Goal: Task Accomplishment & Management: Use online tool/utility

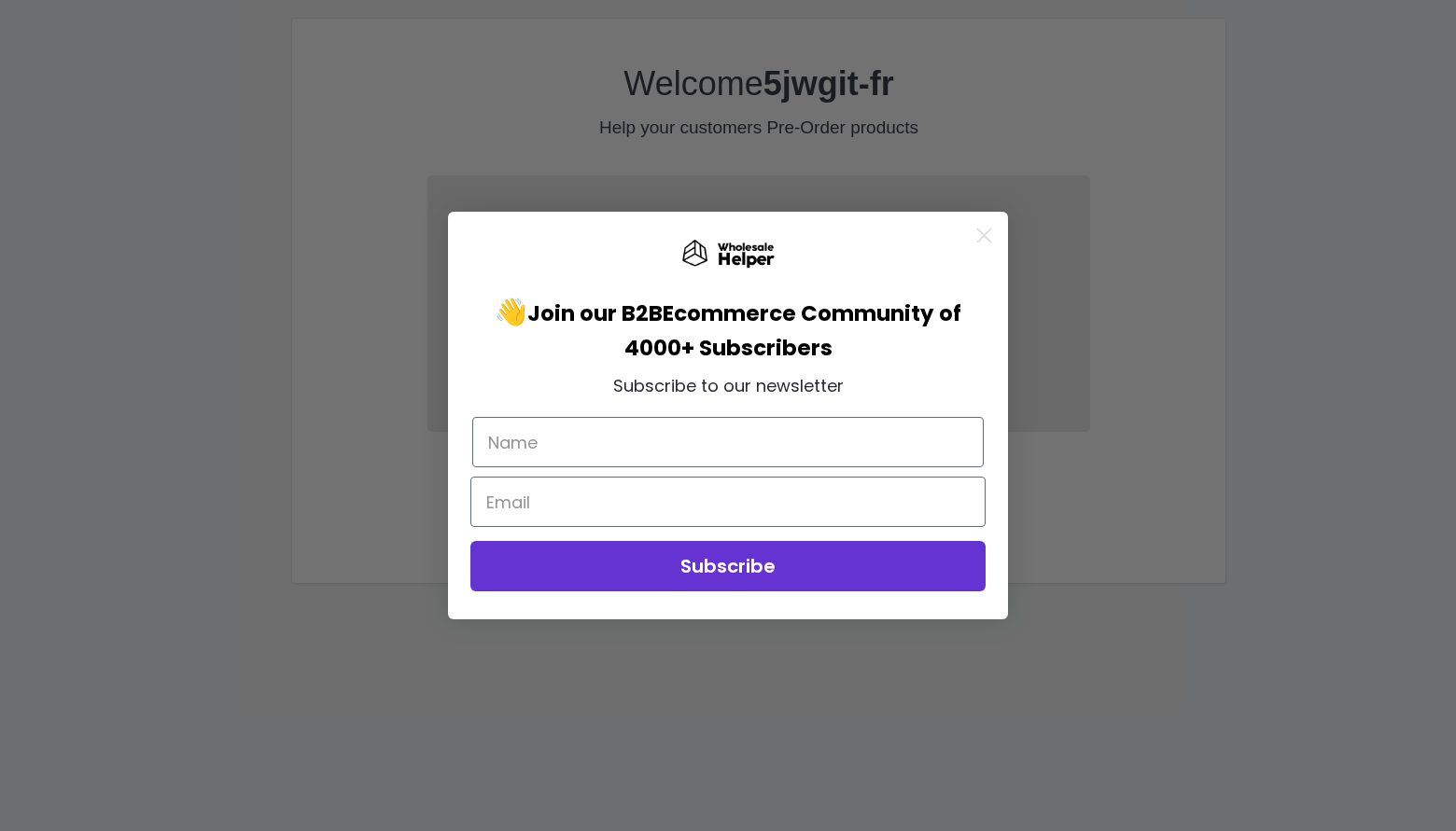
click at [438, 648] on div "Close dialog 👋 Join our B2B Ecommerce Community of 4000+ Subscribers Subscribe …" at bounding box center [728, 416] width 1456 height 831
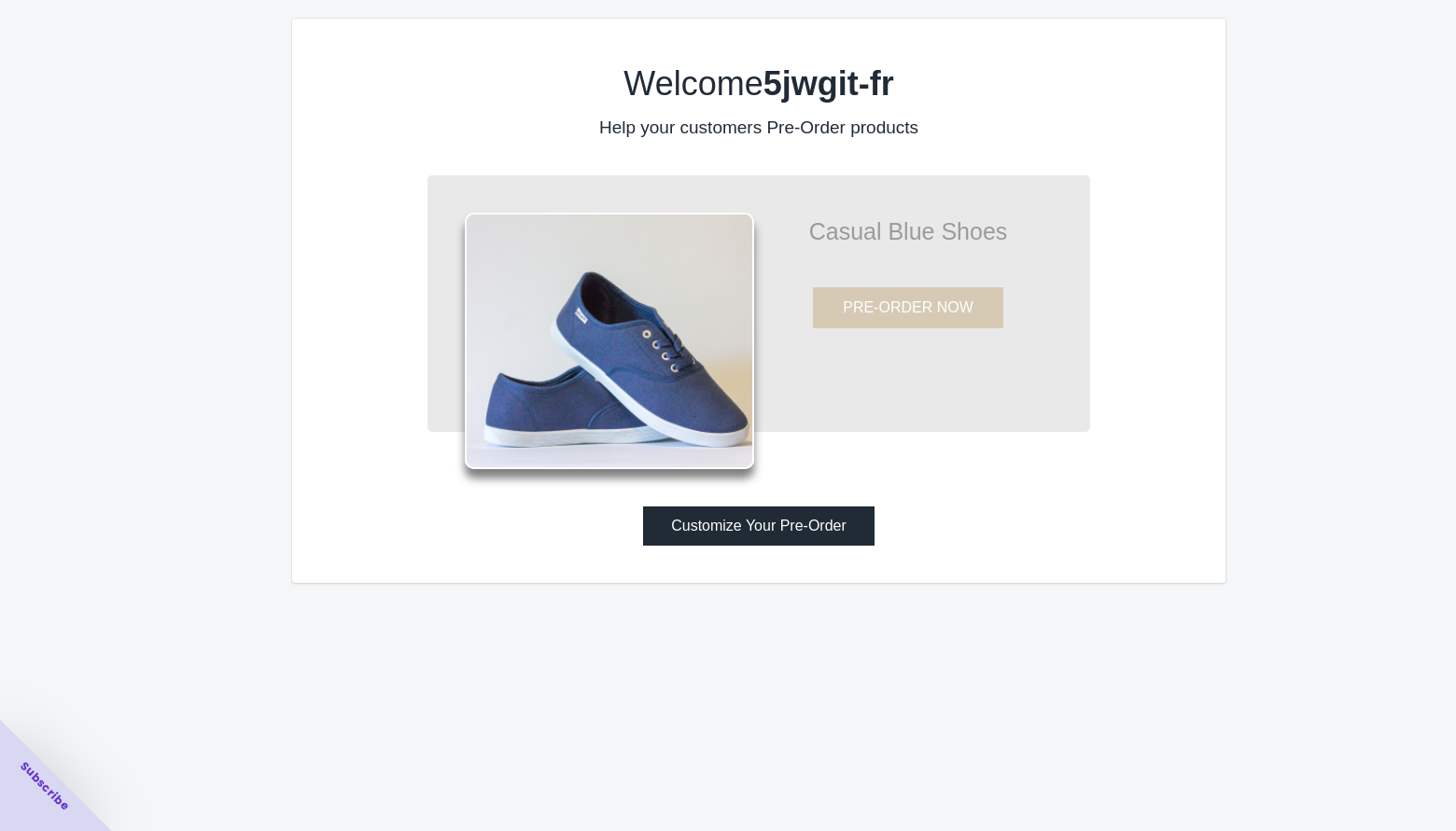
click at [718, 537] on button "Customize Your Pre-Order" at bounding box center [758, 526] width 231 height 39
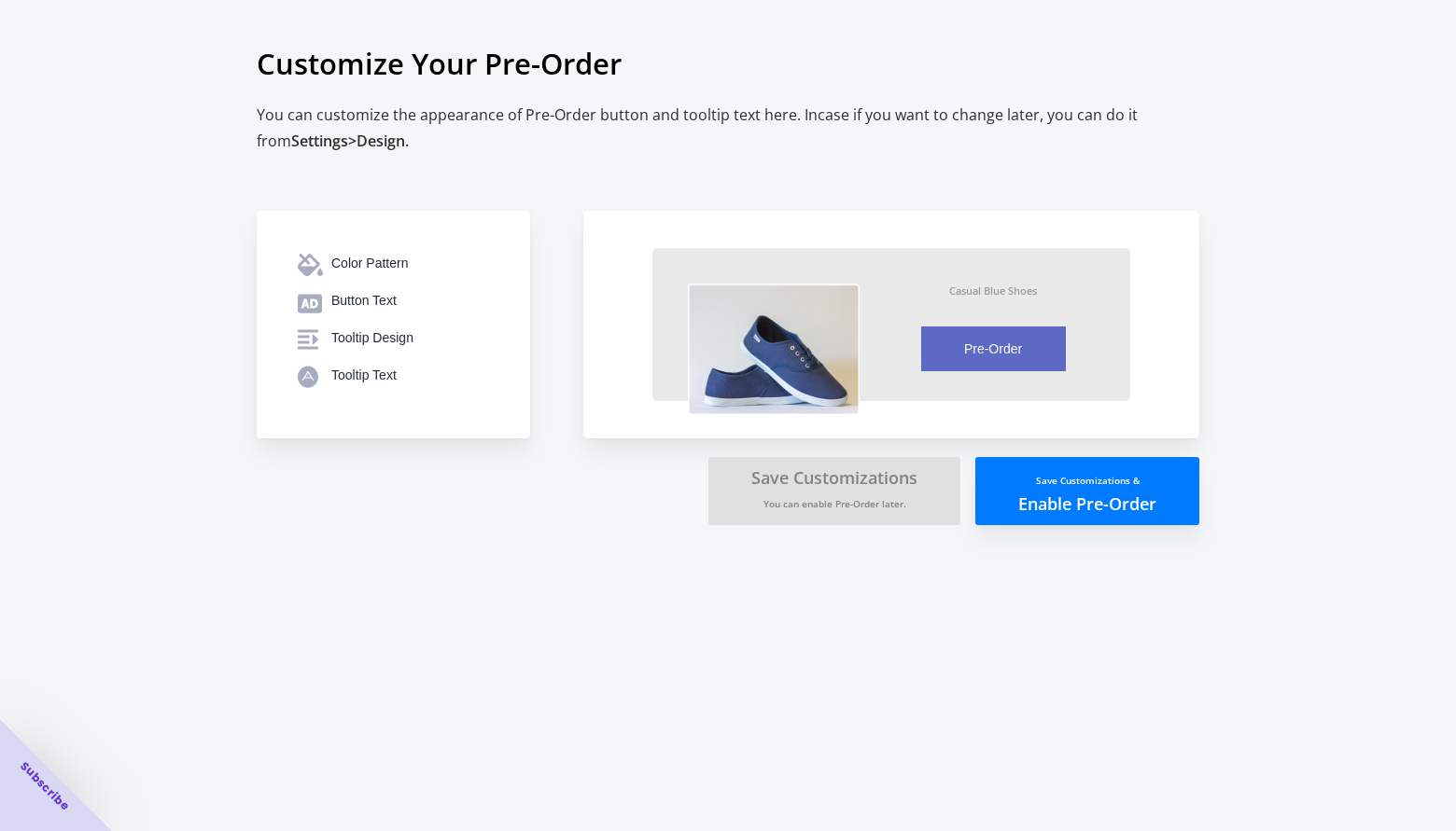
click at [1001, 496] on button "Save Customizations & Enable Pre-Order" at bounding box center [1087, 492] width 224 height 68
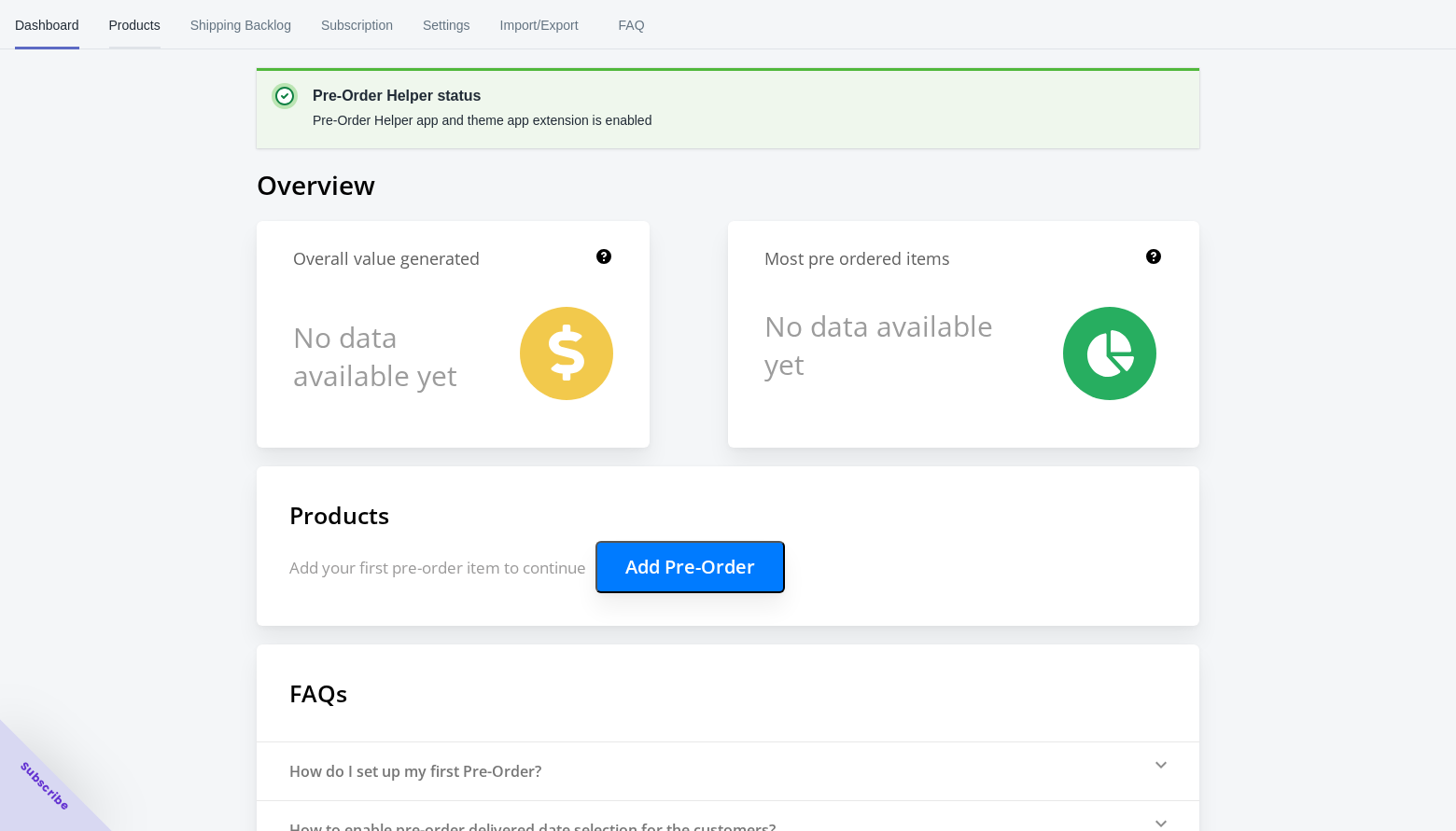
click at [150, 17] on span "Products" at bounding box center [135, 25] width 52 height 49
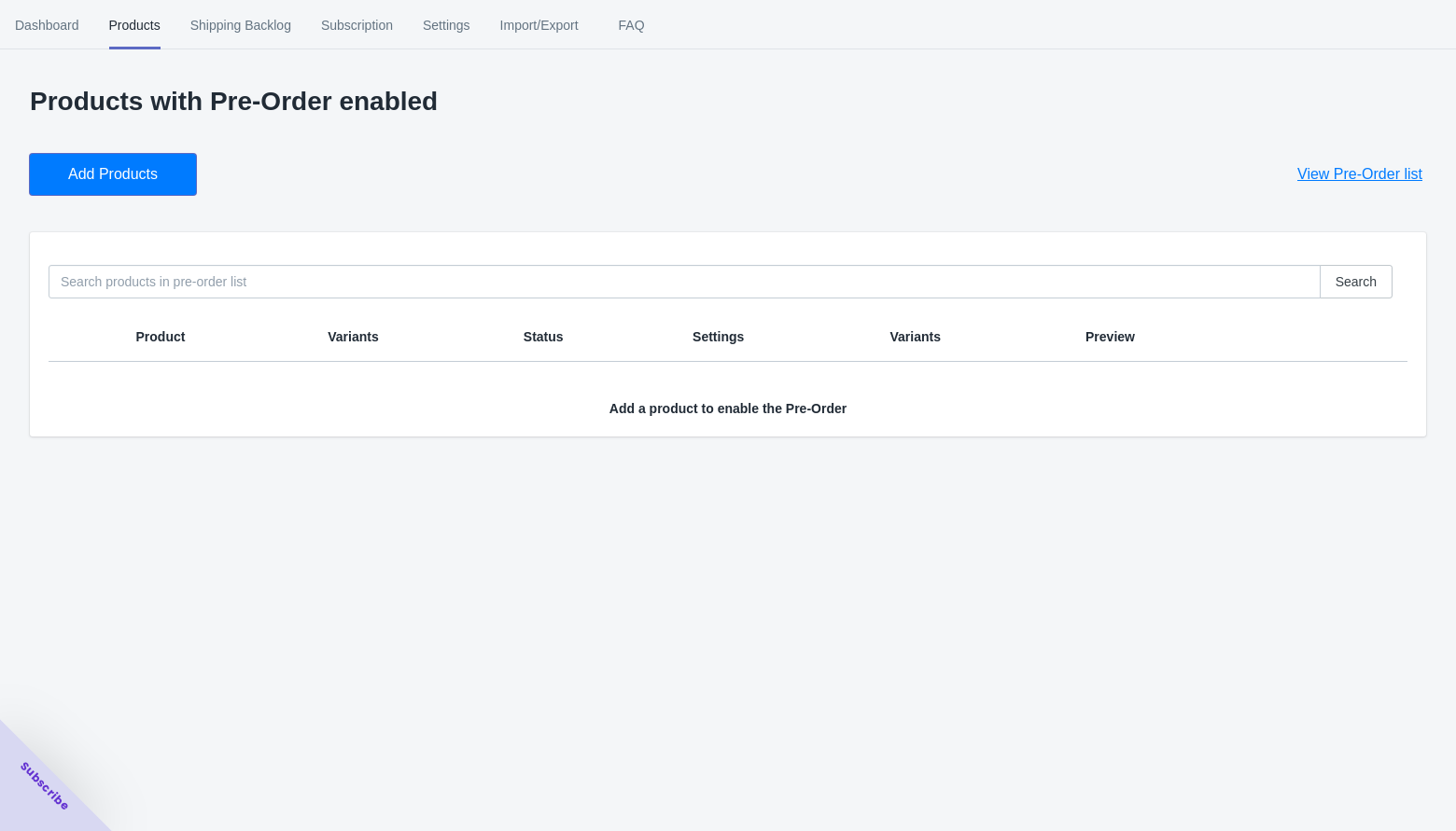
click at [89, 173] on span "Add Products" at bounding box center [113, 174] width 90 height 19
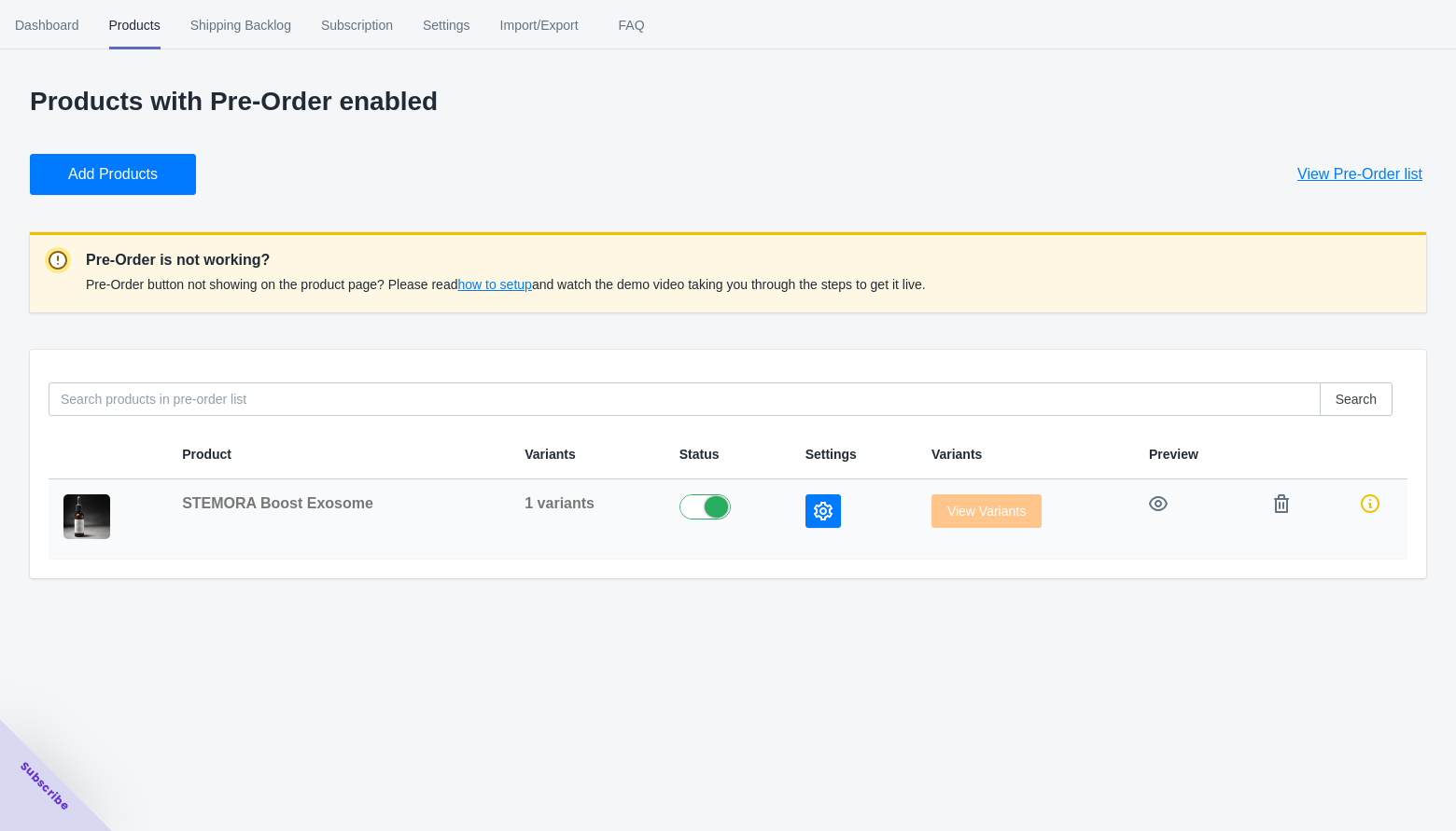
click at [694, 508] on label at bounding box center [727, 505] width 97 height 22
checkbox input "true"
click at [1153, 503] on icon "button" at bounding box center [1157, 503] width 19 height 15
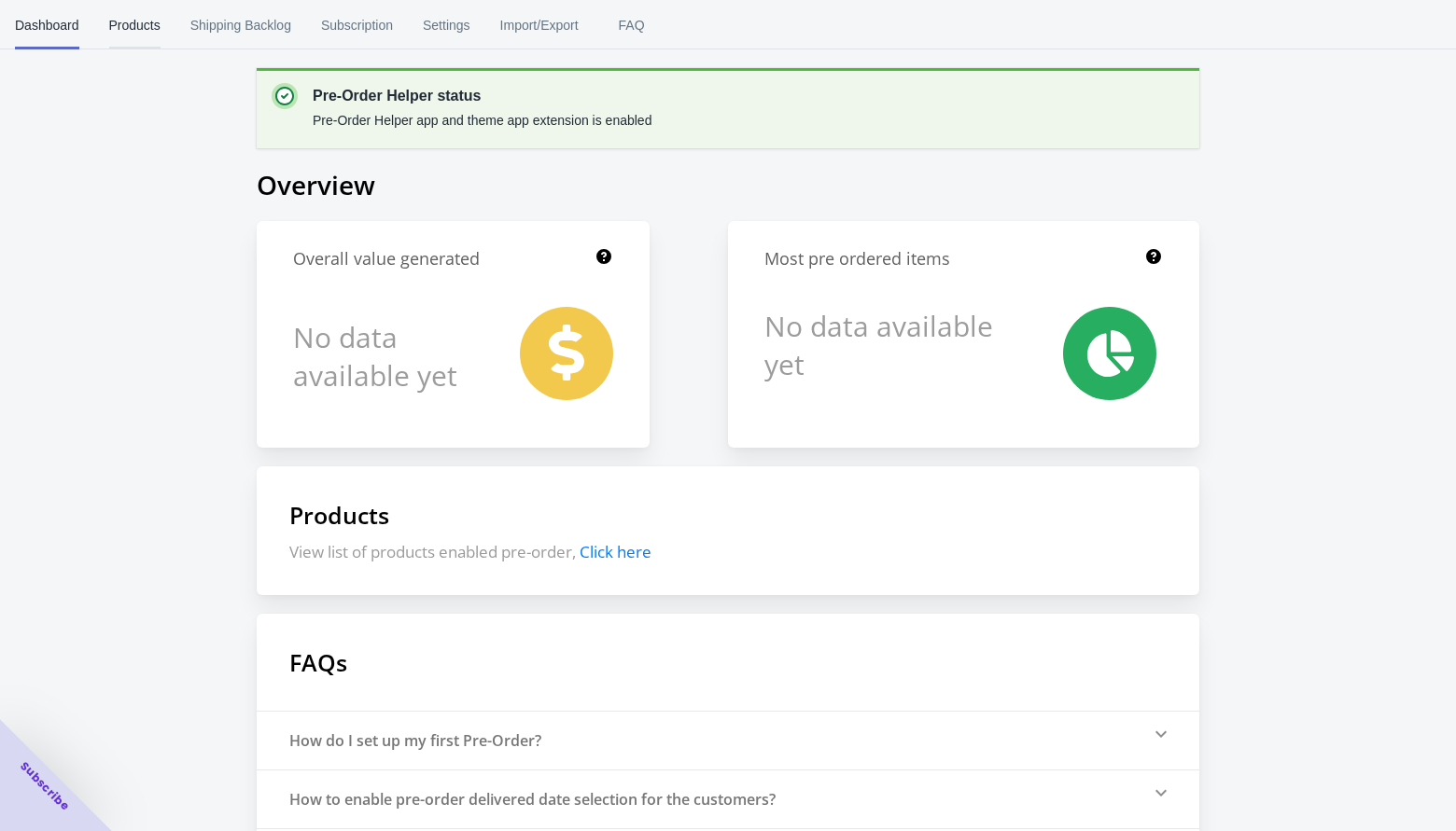
click at [141, 23] on span "Products" at bounding box center [135, 25] width 52 height 49
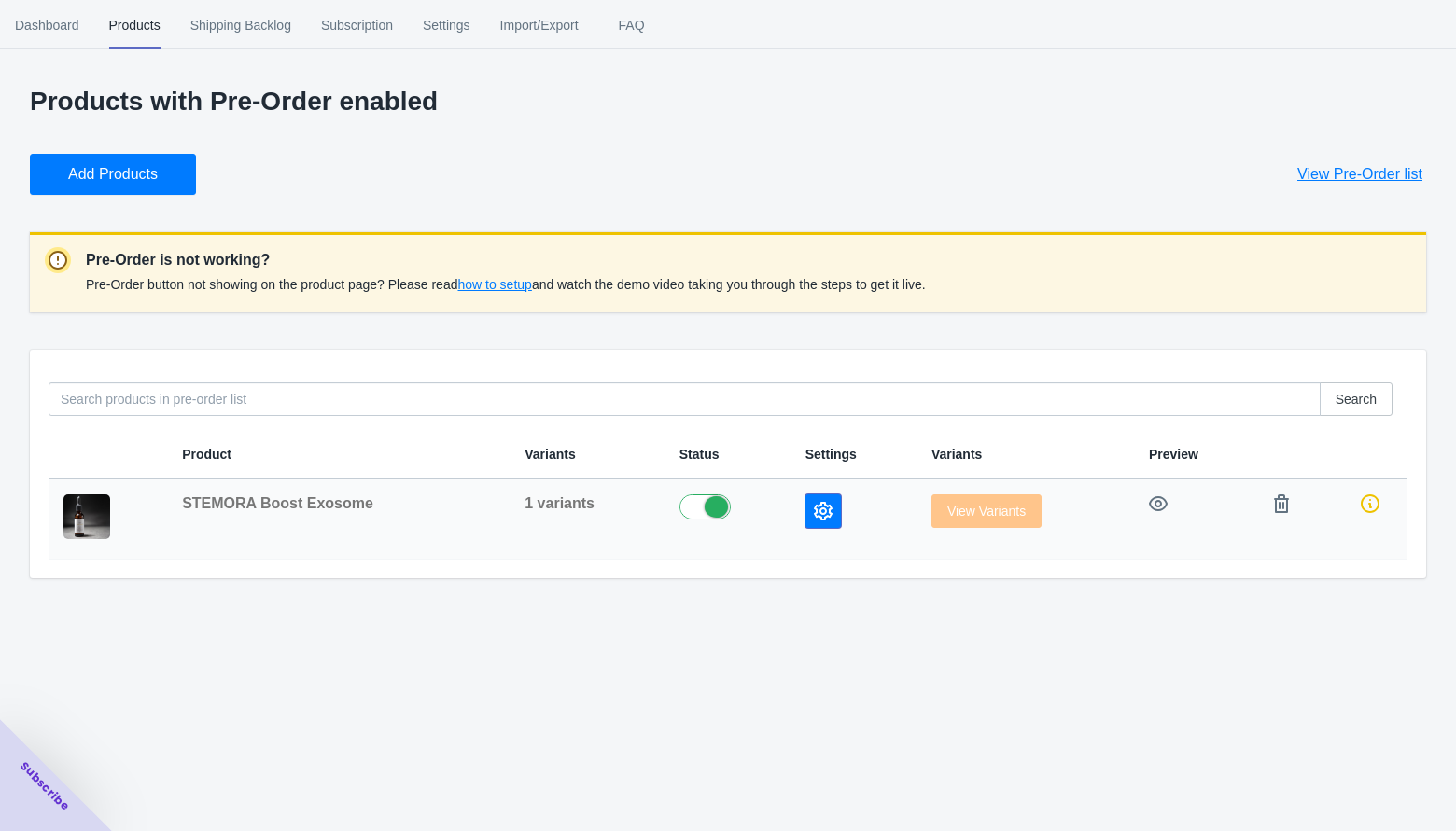
click at [817, 511] on icon "button" at bounding box center [823, 511] width 19 height 19
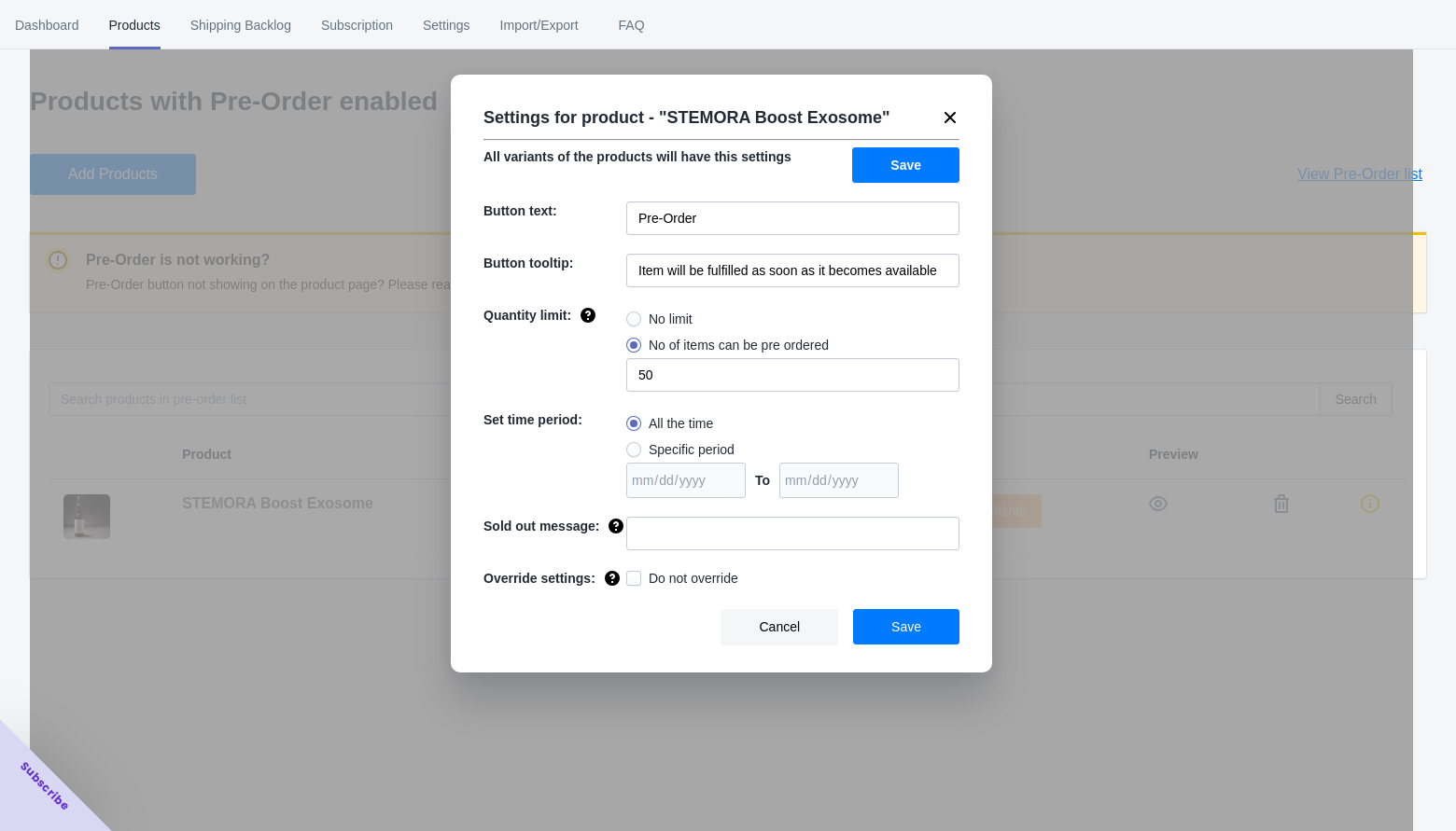
click at [633, 452] on span at bounding box center [633, 449] width 15 height 15
click at [631, 446] on input "Specific period" at bounding box center [630, 445] width 1 height 1
radio input "true"
click at [727, 477] on input "date" at bounding box center [686, 480] width 119 height 35
type input "[DATE]"
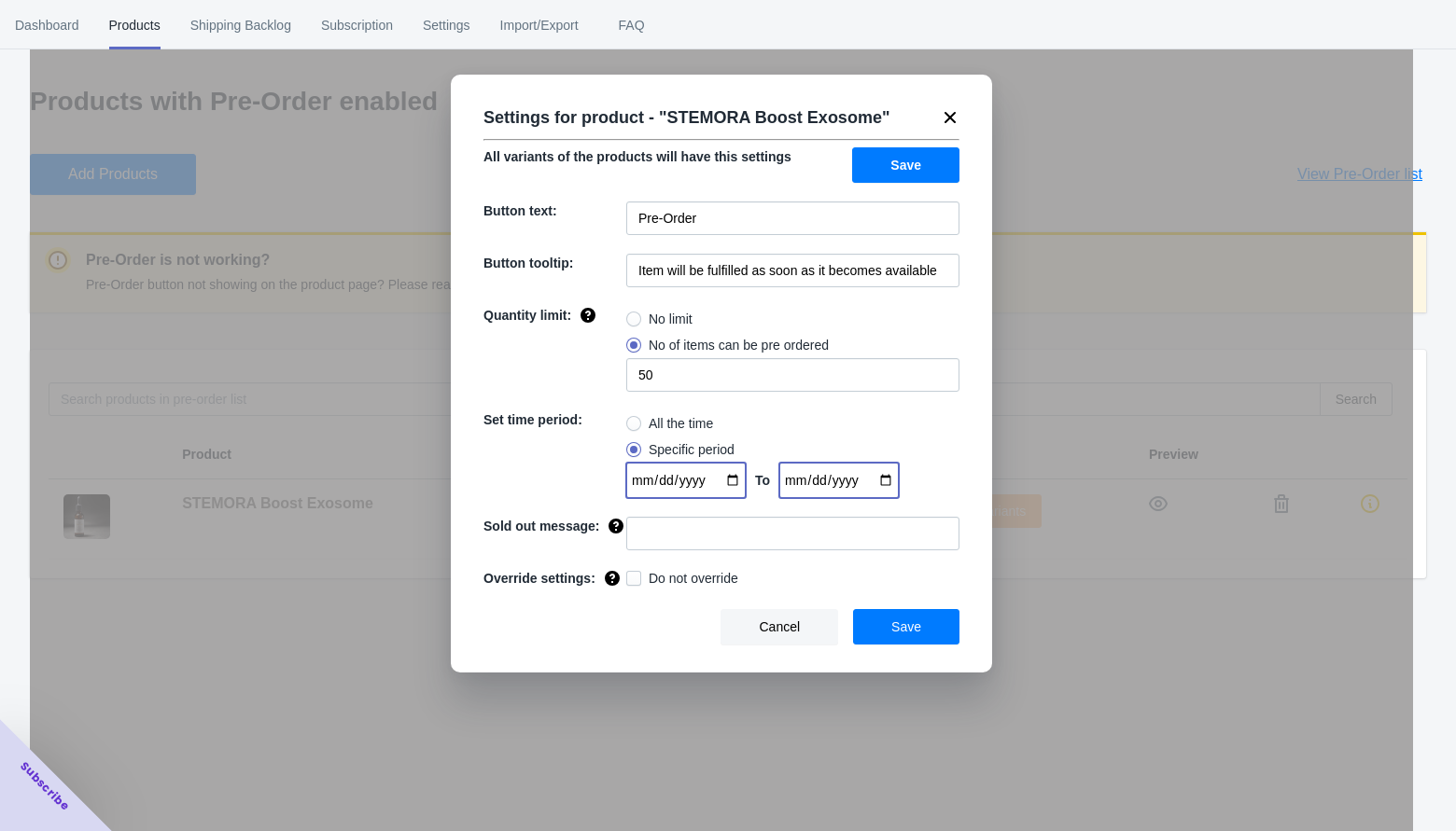
click at [880, 478] on input "date" at bounding box center [839, 480] width 119 height 35
type input "[DATE]"
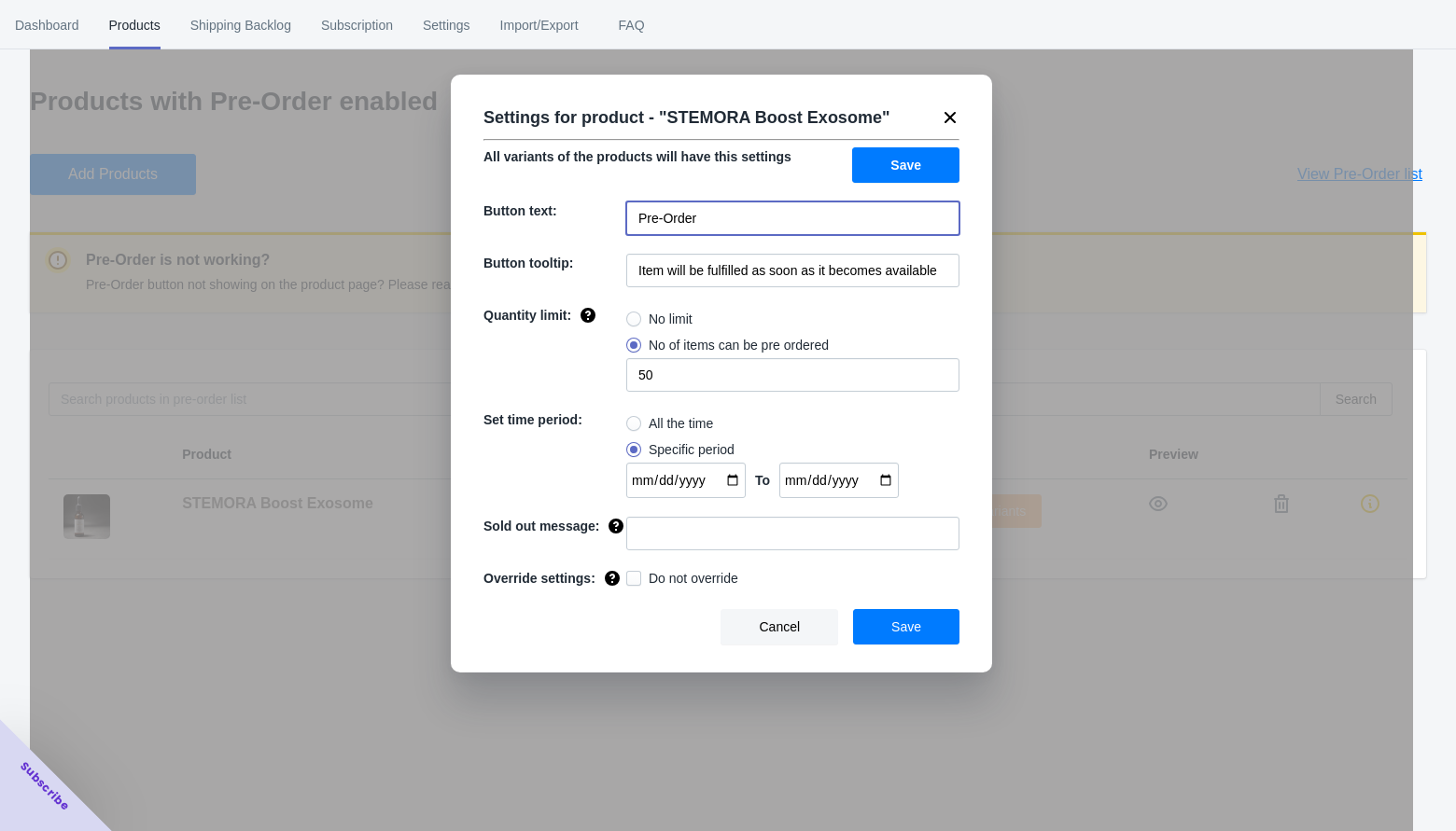
click at [709, 214] on input "Pre-Order" at bounding box center [792, 218] width 333 height 33
drag, startPoint x: 647, startPoint y: 215, endPoint x: 588, endPoint y: 215, distance: 59.0
click at [588, 215] on div "Button text: Pre-Order" at bounding box center [721, 218] width 476 height 33
type input "予約販売"
click at [665, 272] on input "Item will be fulfilled as soon as it becomes available" at bounding box center [792, 270] width 333 height 33
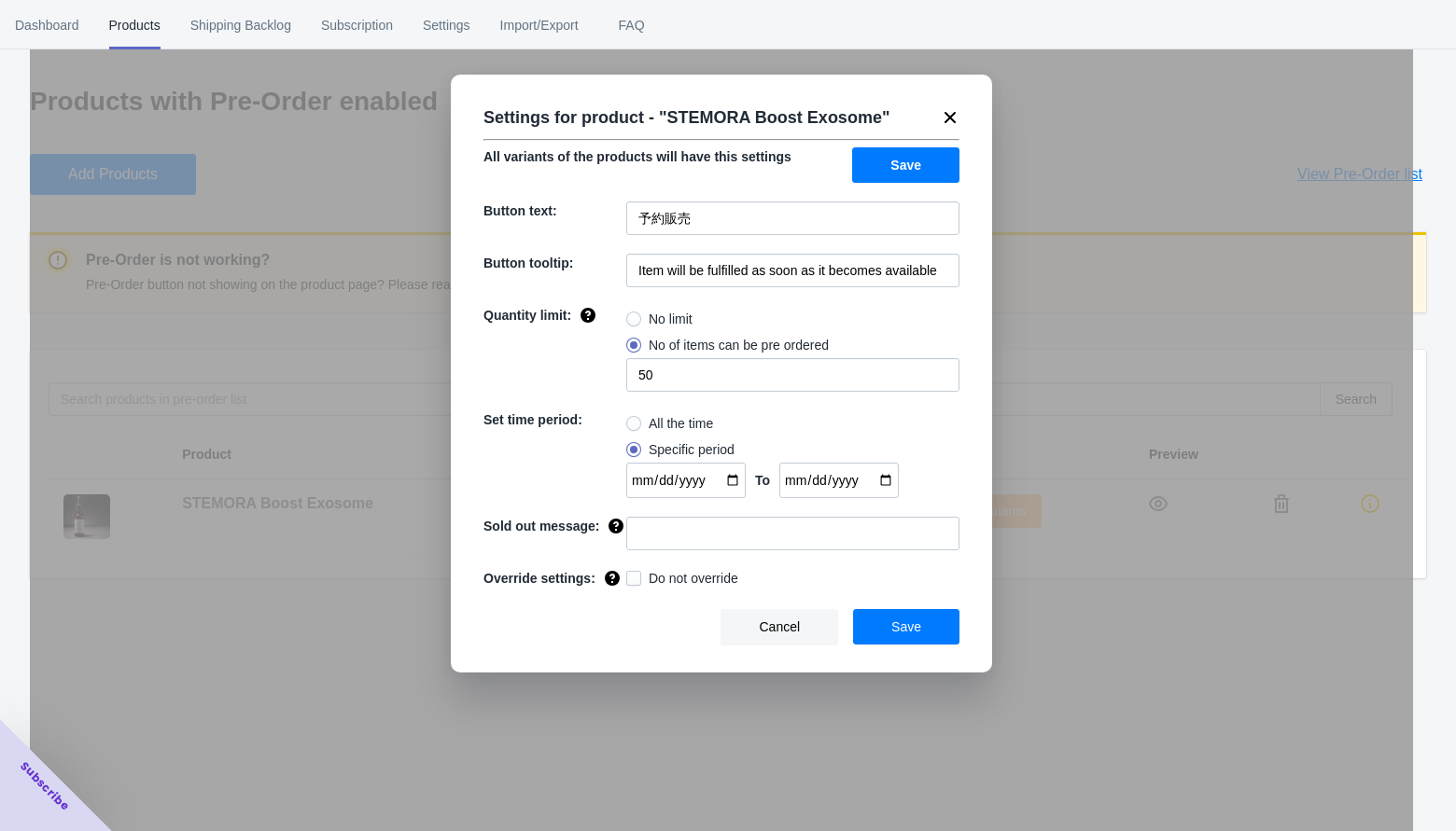
click at [635, 314] on span at bounding box center [633, 318] width 15 height 15
click at [631, 314] on input "No limit" at bounding box center [630, 314] width 1 height 1
radio input "true"
click at [892, 634] on span "Save" at bounding box center [906, 626] width 30 height 15
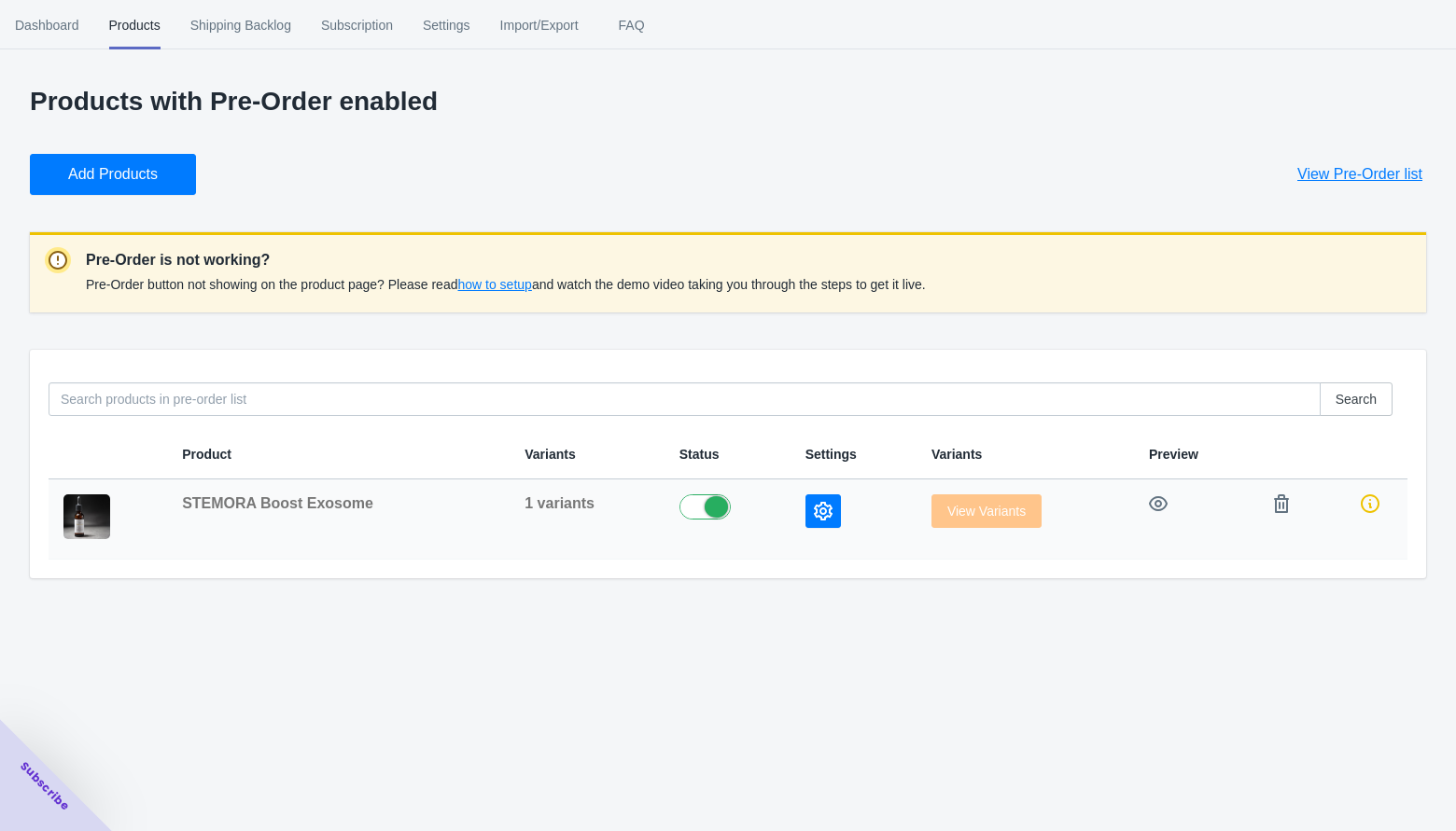
click at [959, 519] on div "View Variants" at bounding box center [1025, 511] width 187 height 33
click at [956, 514] on span "View Variants" at bounding box center [986, 510] width 110 height 15
click at [981, 503] on span "View Variants" at bounding box center [986, 510] width 110 height 15
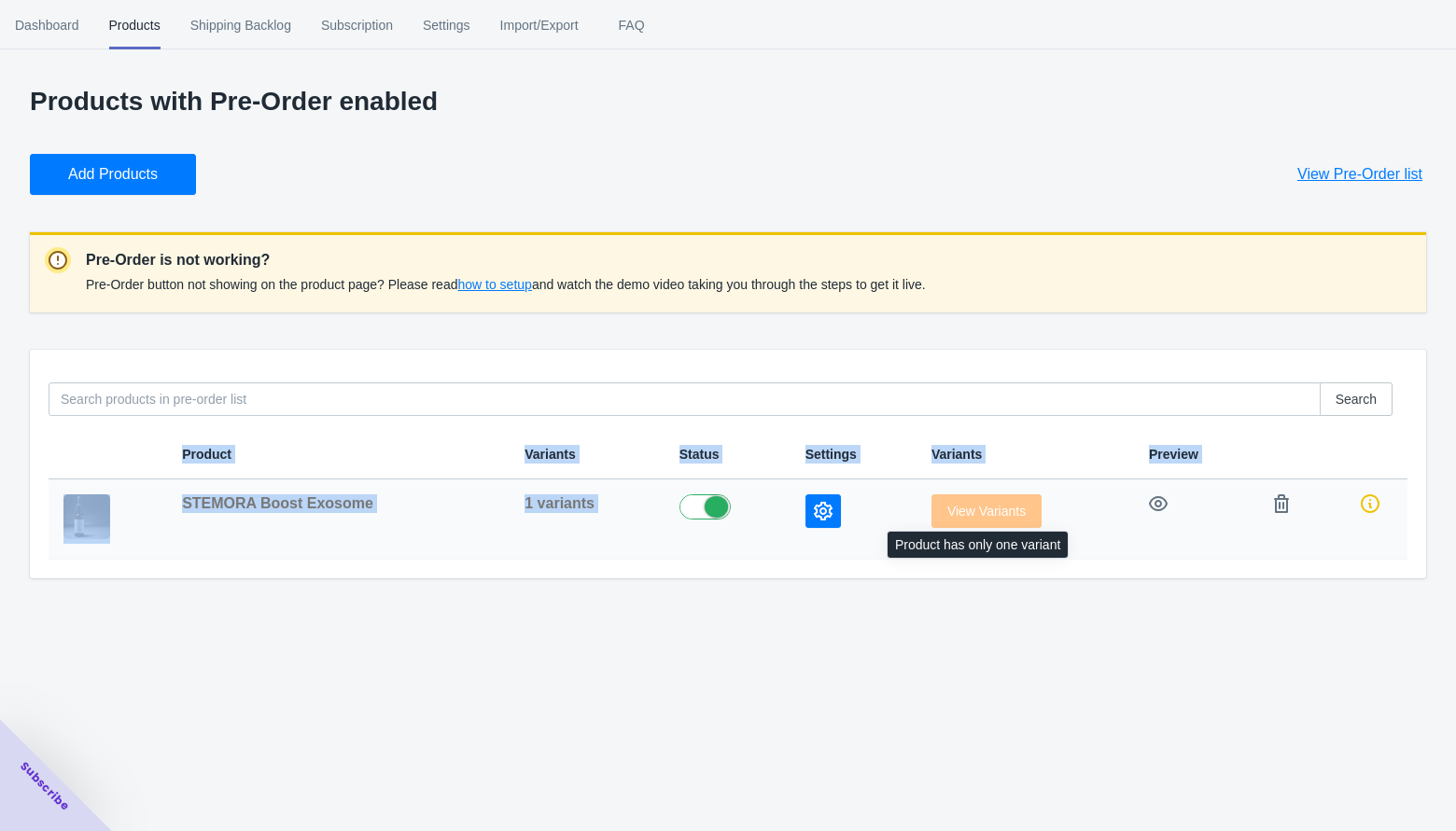
click at [981, 503] on span "View Variants" at bounding box center [986, 510] width 110 height 15
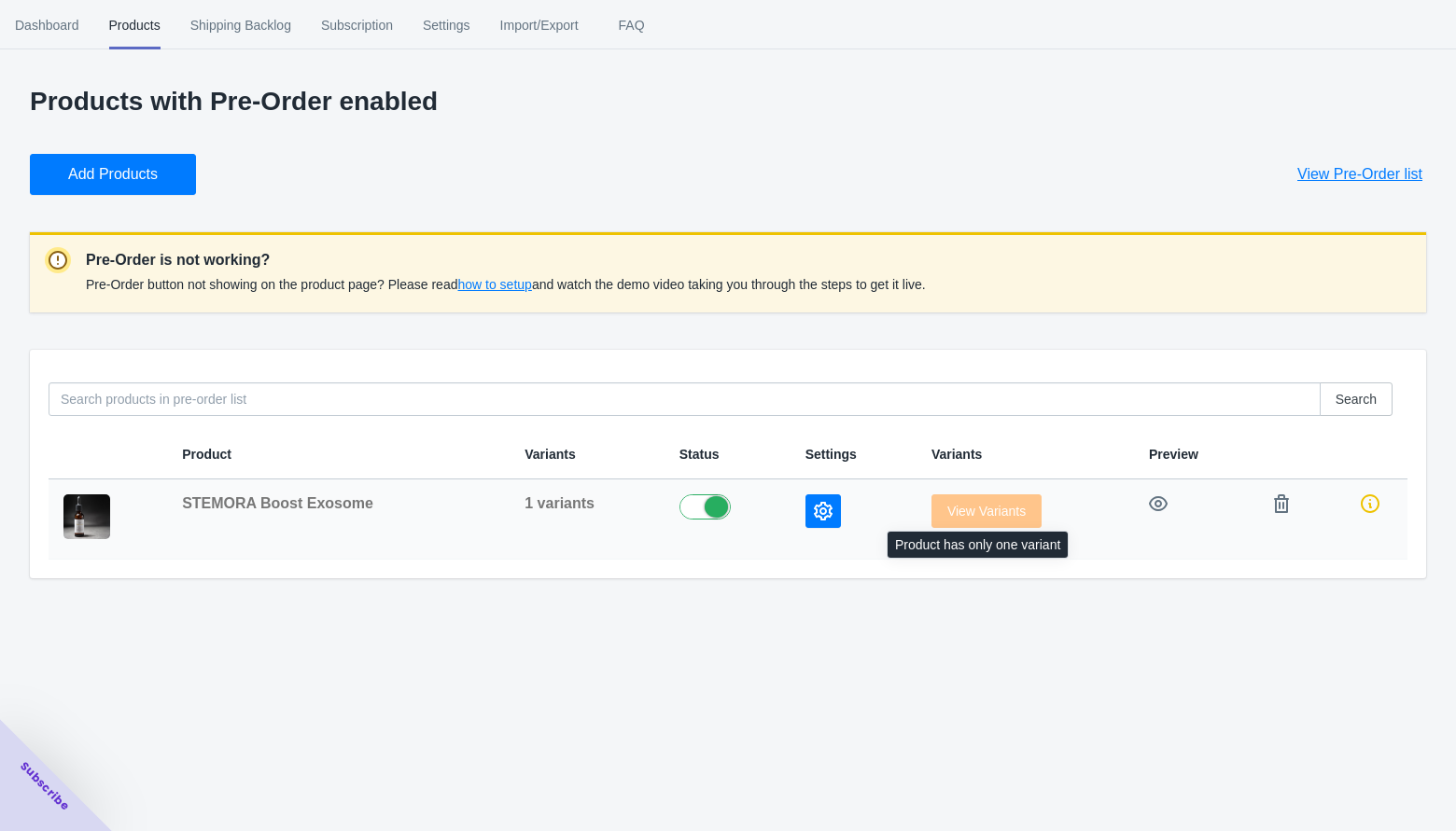
click at [981, 503] on span "View Variants" at bounding box center [986, 510] width 110 height 15
click at [1153, 505] on icon "button" at bounding box center [1157, 503] width 19 height 15
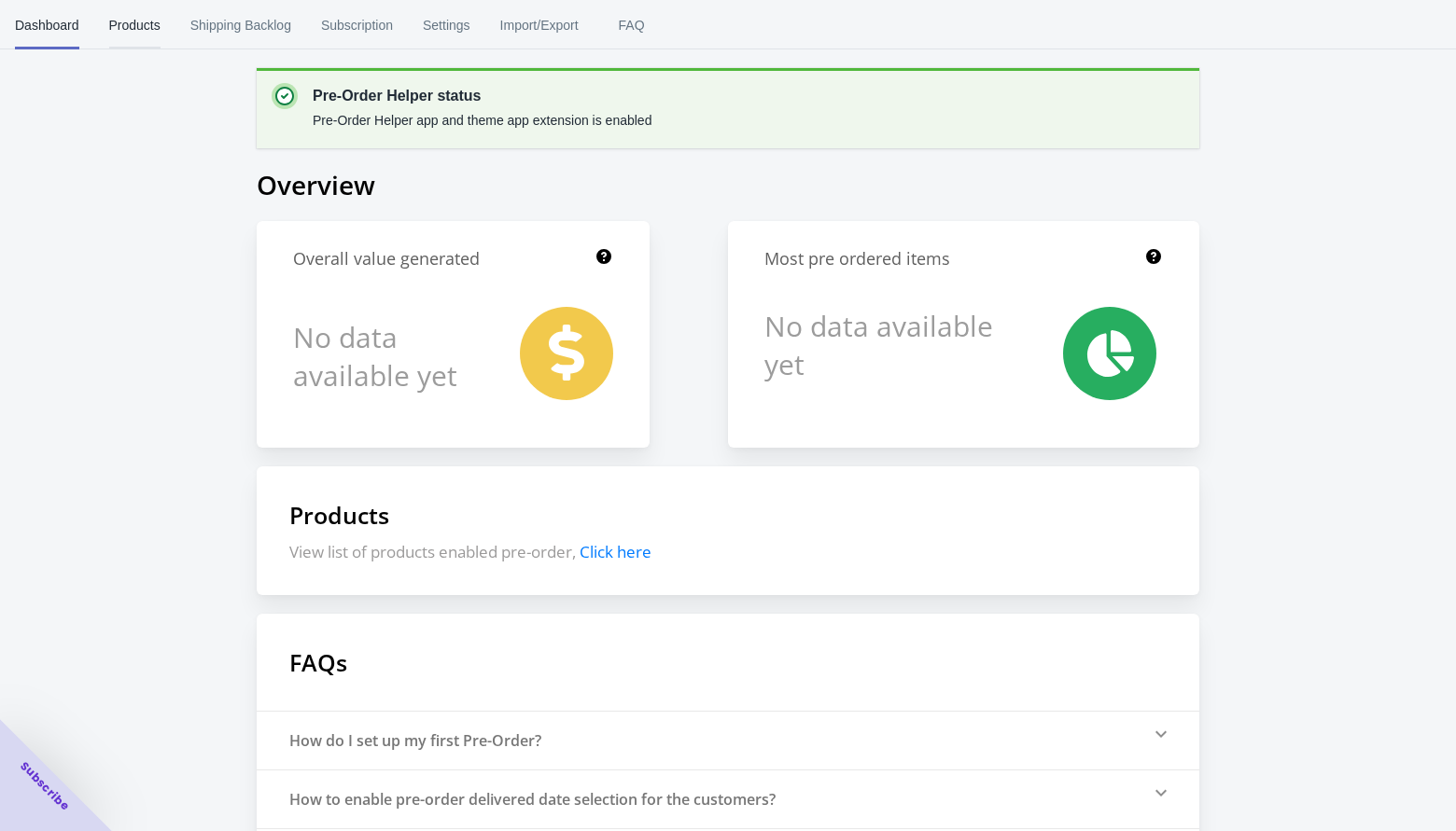
click at [134, 26] on span "Products" at bounding box center [135, 25] width 52 height 49
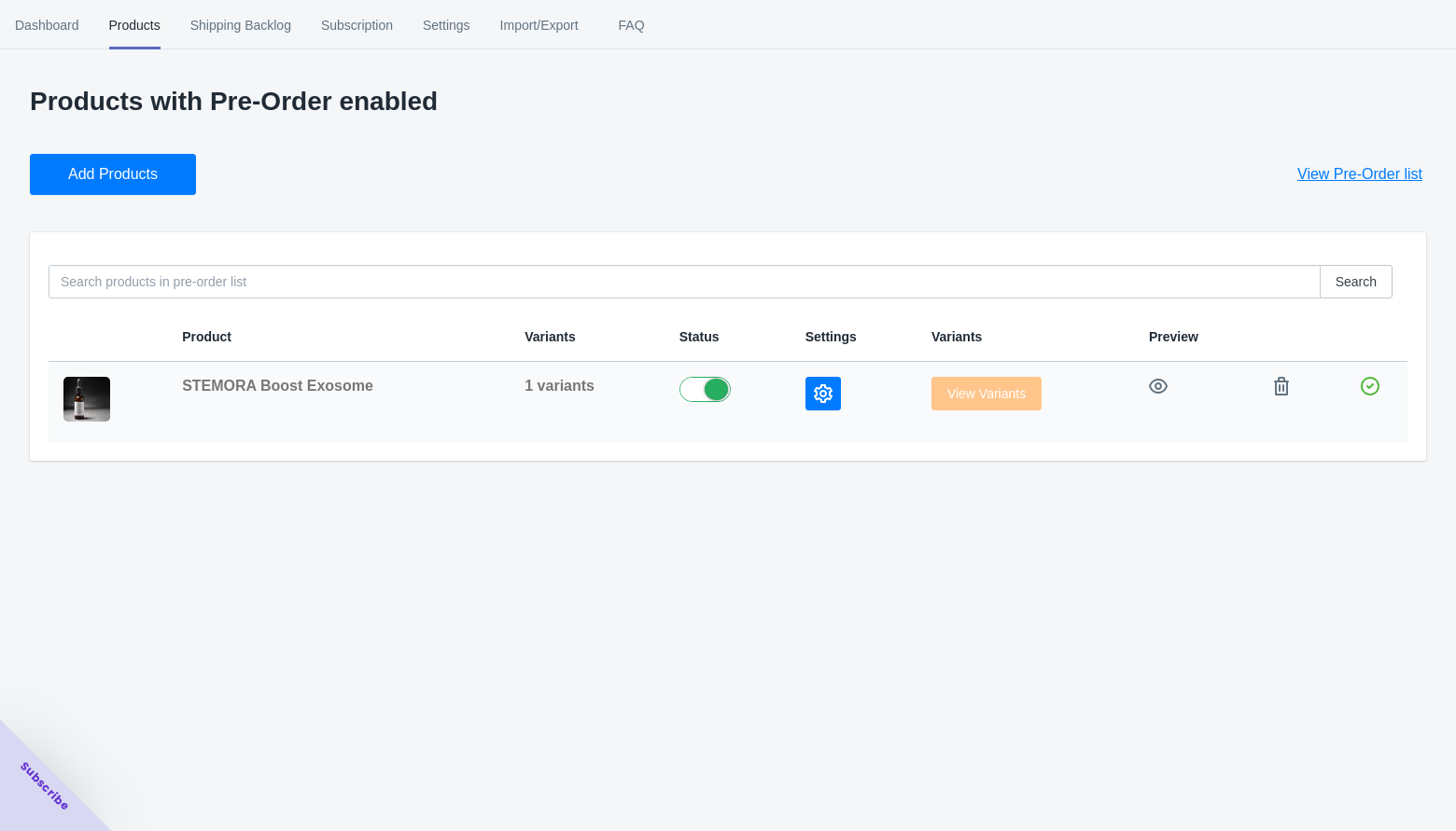
click at [819, 384] on icon "button" at bounding box center [823, 393] width 19 height 19
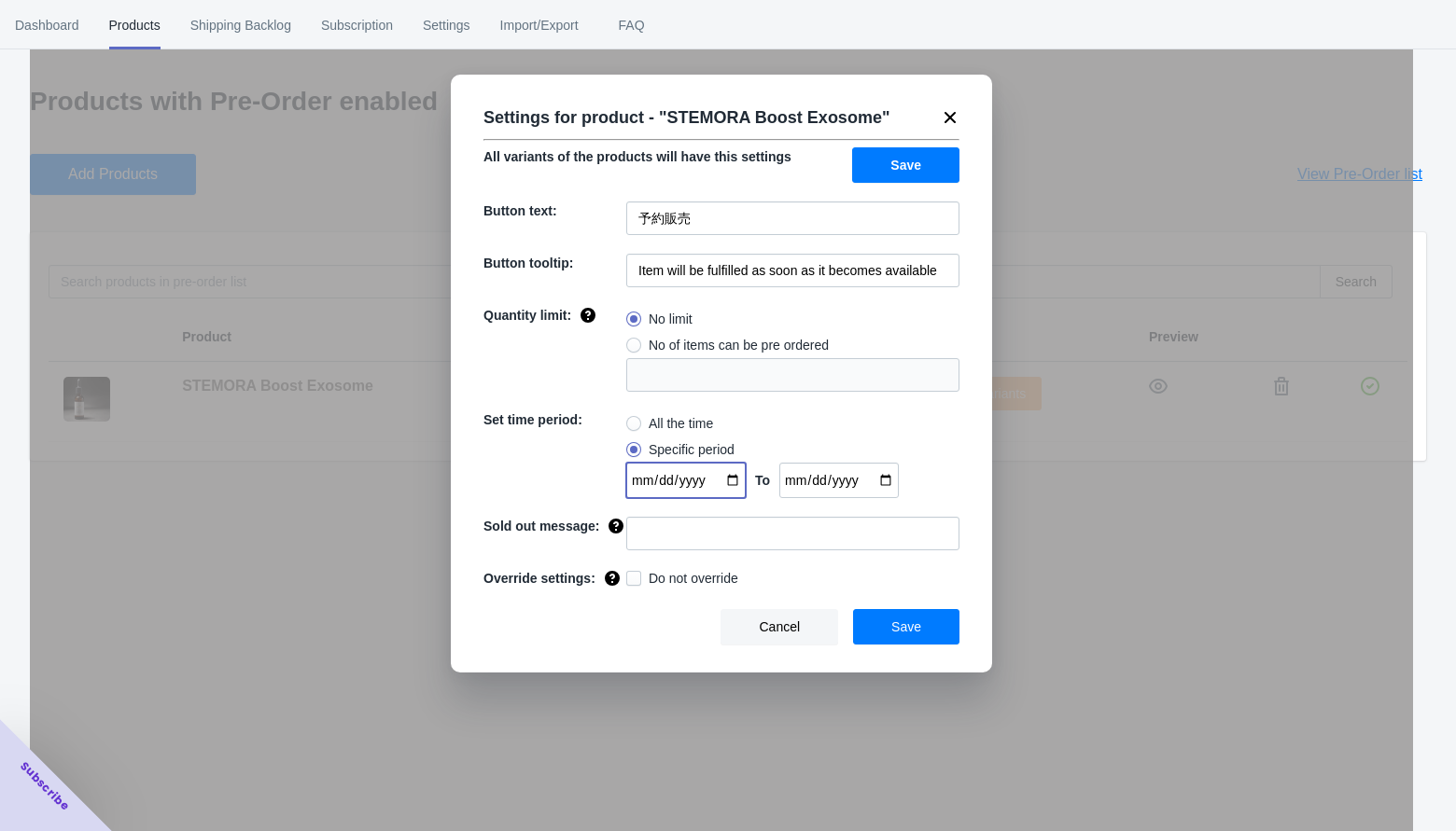
click at [731, 480] on input "[DATE]" at bounding box center [686, 480] width 119 height 35
type input "2025-08-27"
click at [767, 435] on div "All the time" at bounding box center [792, 423] width 333 height 26
click at [659, 267] on input "Item will be fulfilled as soon as it becomes available" at bounding box center [792, 270] width 333 height 33
drag, startPoint x: 638, startPoint y: 267, endPoint x: 983, endPoint y: 266, distance: 345.0
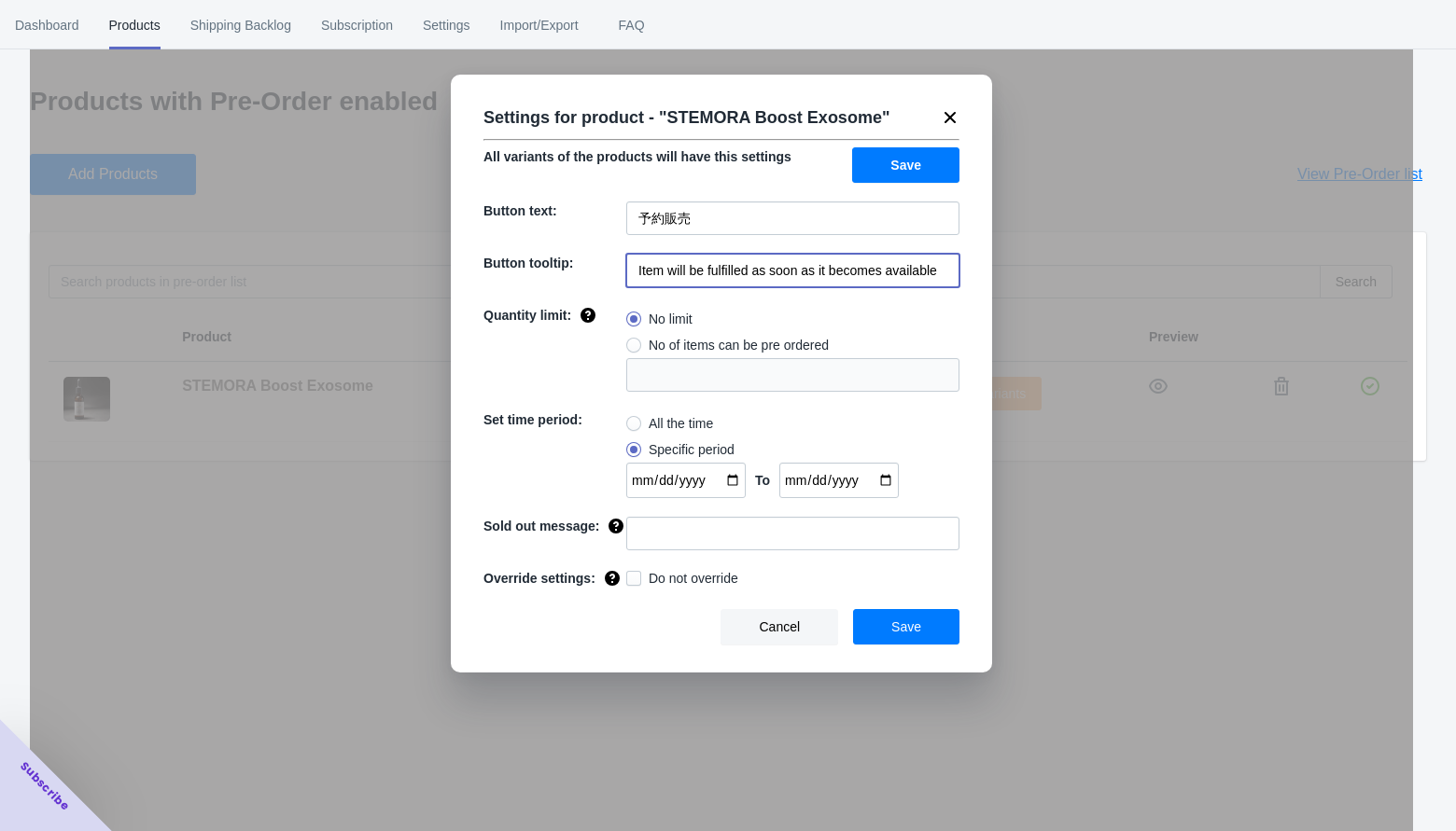
click at [983, 266] on div "Settings for product - " STEMORA Boost Exosome " All variants of the products w…" at bounding box center [721, 374] width 542 height 598
type input "予約販売の期限を過ぎております。今しばらくお待ちください。"
click at [925, 641] on button "Save" at bounding box center [906, 626] width 106 height 35
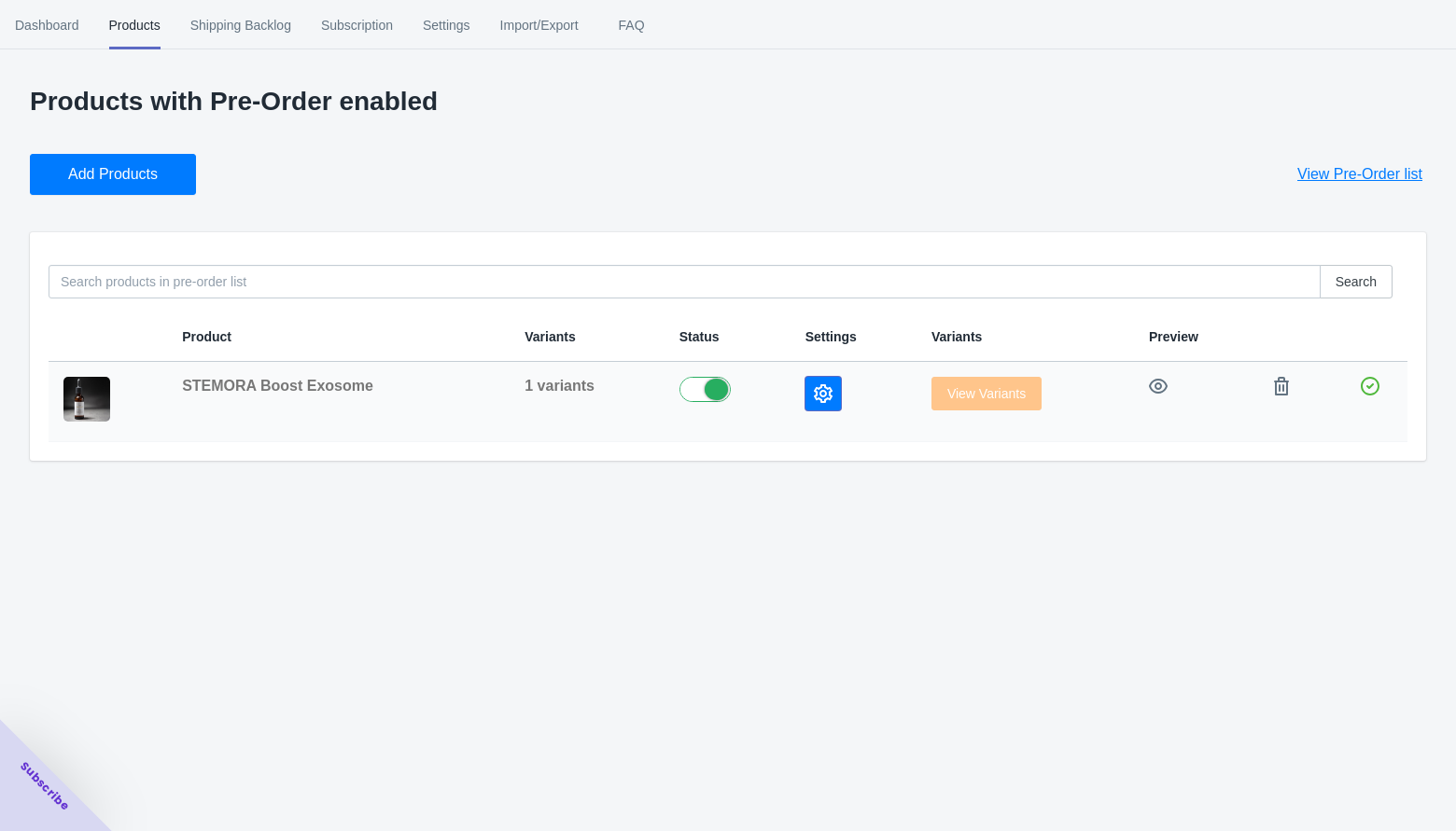
click at [828, 388] on button "button" at bounding box center [823, 393] width 35 height 33
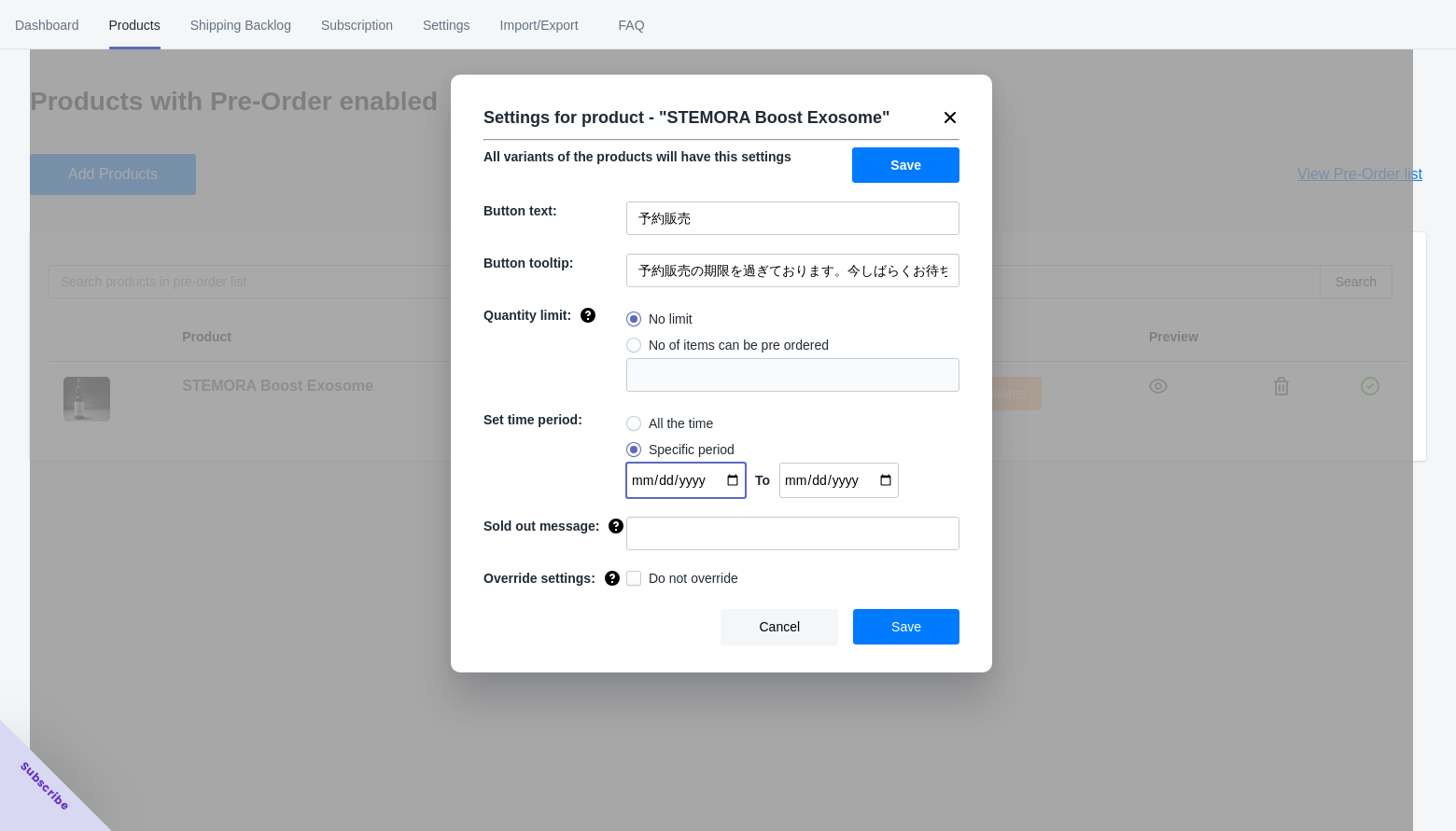
click at [727, 481] on input "2025-08-27" at bounding box center [686, 480] width 119 height 35
type input "[DATE]"
click at [717, 414] on div "All the time" at bounding box center [792, 423] width 333 height 26
click at [637, 421] on span at bounding box center [633, 423] width 15 height 15
click at [631, 419] on input "All the time" at bounding box center [630, 418] width 1 height 1
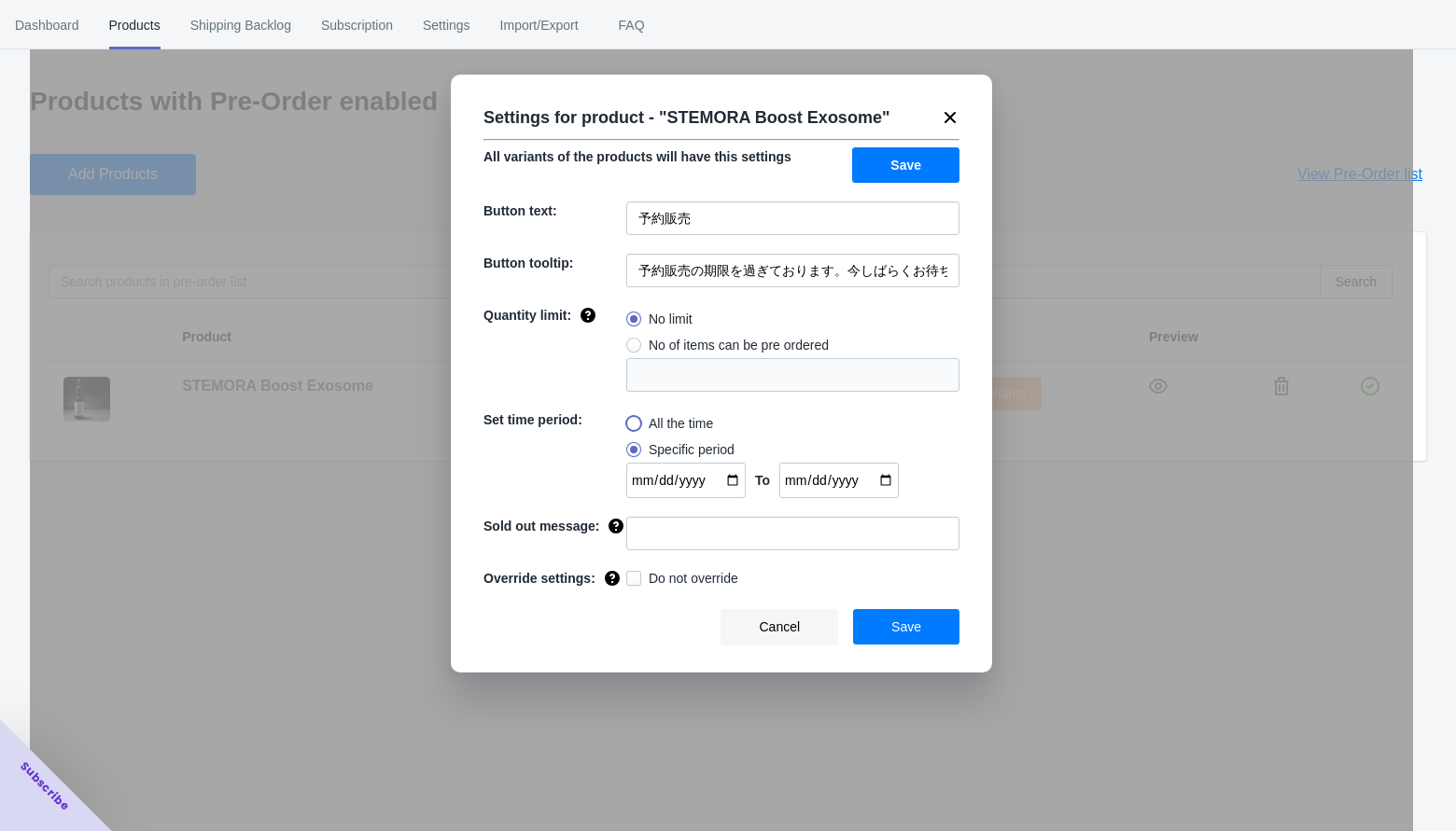
radio input "true"
click at [632, 444] on span at bounding box center [633, 449] width 15 height 15
click at [631, 445] on input "Specific period" at bounding box center [630, 445] width 1 height 1
radio input "true"
click at [914, 634] on span "Save" at bounding box center [906, 626] width 30 height 15
